Goal: Find specific page/section: Find specific page/section

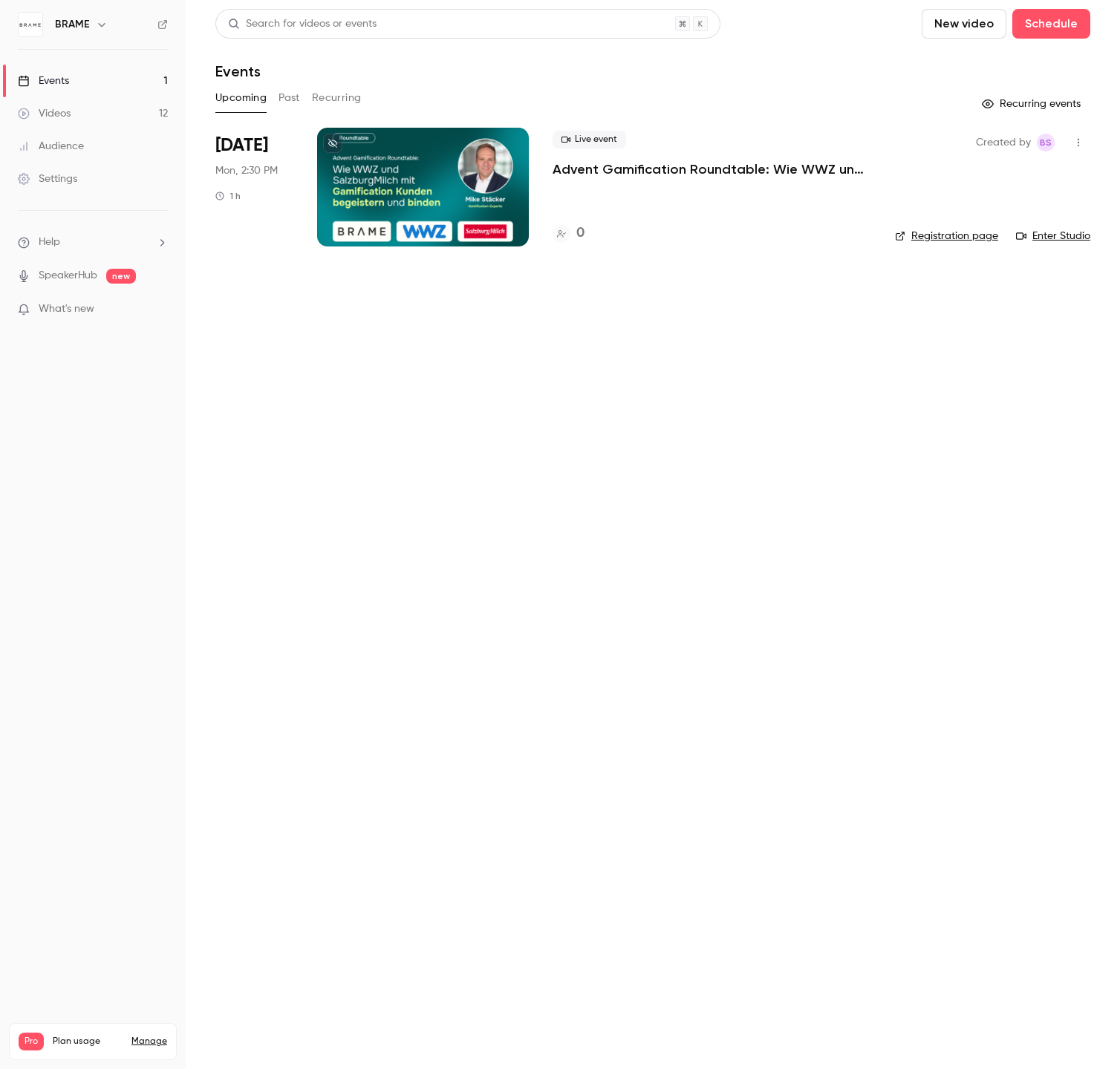
click at [587, 238] on div "0" at bounding box center [711, 233] width 319 height 20
click at [583, 230] on h4 "0" at bounding box center [580, 233] width 8 height 20
